Goal: Task Accomplishment & Management: Manage account settings

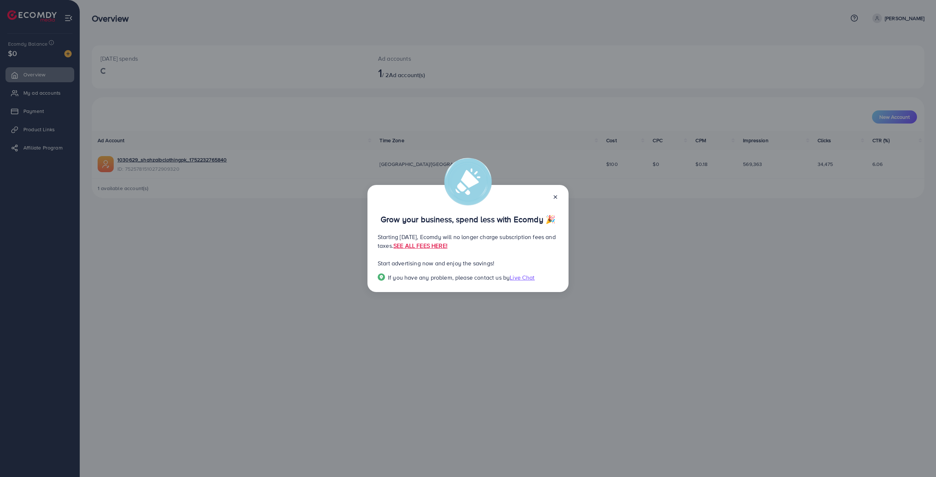
click at [554, 195] on icon at bounding box center [556, 197] width 6 height 6
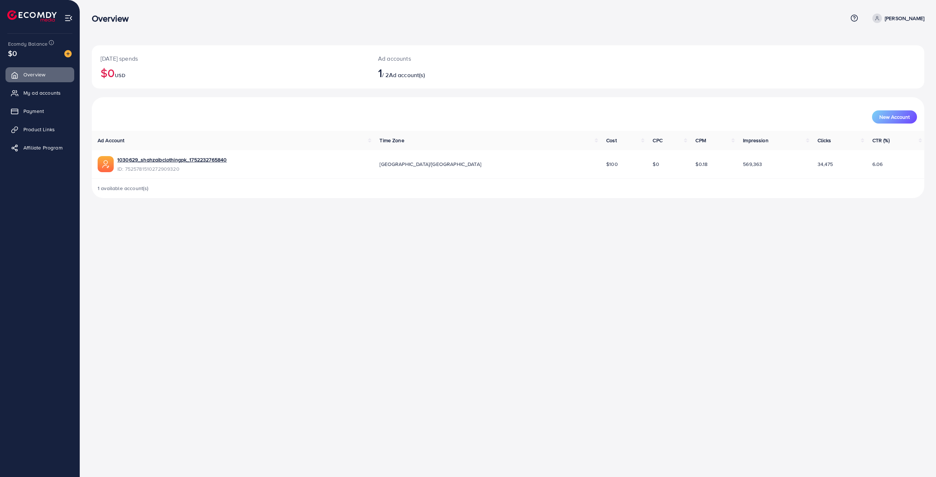
click at [141, 191] on span "1 available account(s)" at bounding box center [123, 188] width 51 height 7
click at [386, 72] on h2 "1 / 2 Ad account(s)" at bounding box center [473, 73] width 191 height 14
click at [400, 59] on p "Ad accounts" at bounding box center [473, 58] width 191 height 9
drag, startPoint x: 379, startPoint y: 53, endPoint x: 416, endPoint y: 63, distance: 38.8
click at [409, 59] on div "Ad accounts 1 / 2 Ad account(s)" at bounding box center [473, 66] width 208 height 43
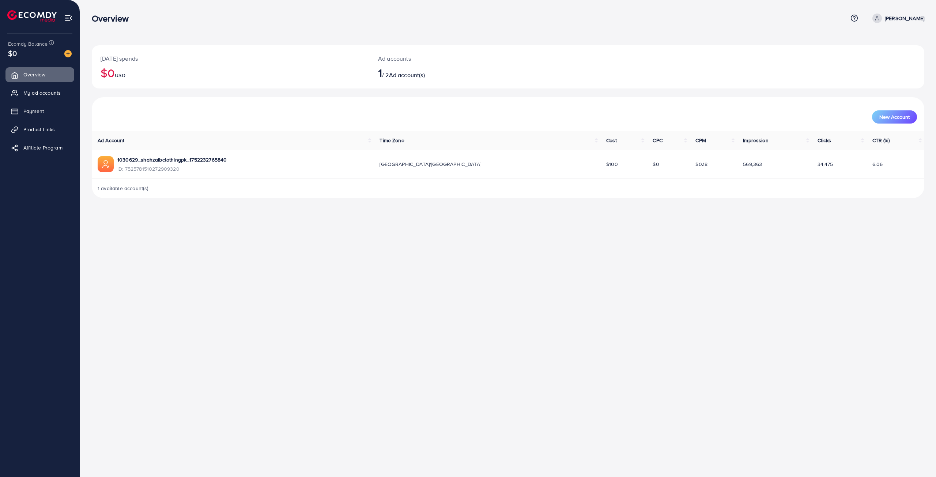
click at [414, 78] on span "Ad account(s)" at bounding box center [407, 75] width 36 height 8
click at [220, 158] on link "1030629_shahzaibclothingpk_1752232765840" at bounding box center [171, 159] width 109 height 7
click at [627, 320] on div "Overview Help Center Contact Support Plans and Pricing Term and policy About Us…" at bounding box center [468, 238] width 936 height 477
click at [500, 184] on div "1 available account(s)" at bounding box center [508, 188] width 833 height 19
click at [219, 209] on div "[DATE] spends $0 USD Ad accounts 1 / 2 Ad account(s) New Account Ad Account Tim…" at bounding box center [508, 105] width 856 height 210
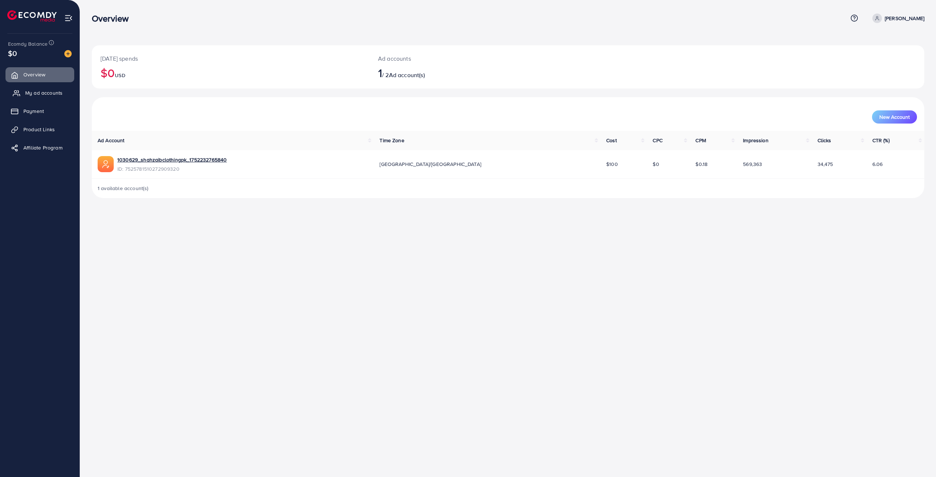
click at [56, 89] on span "My ad accounts" at bounding box center [43, 92] width 37 height 7
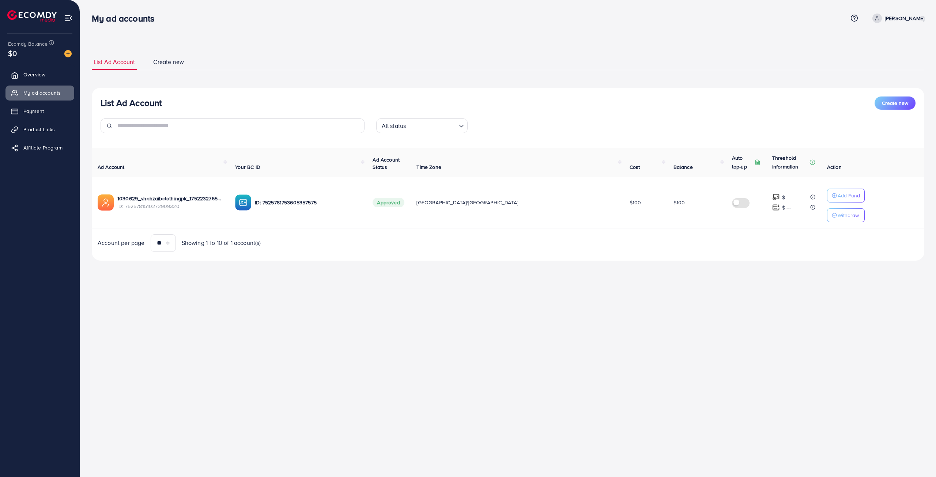
drag, startPoint x: 625, startPoint y: 202, endPoint x: 645, endPoint y: 203, distance: 20.1
click at [645, 203] on tr "1030629_shahzaibclothingpk_1752232765840 ID: 7525781510272909320 ID: 7525781753…" at bounding box center [508, 203] width 833 height 52
click at [668, 203] on td "$100" at bounding box center [697, 203] width 59 height 52
drag, startPoint x: 666, startPoint y: 223, endPoint x: 675, endPoint y: 226, distance: 10.1
click at [668, 223] on td "$100" at bounding box center [697, 203] width 59 height 52
